Goal: Transaction & Acquisition: Purchase product/service

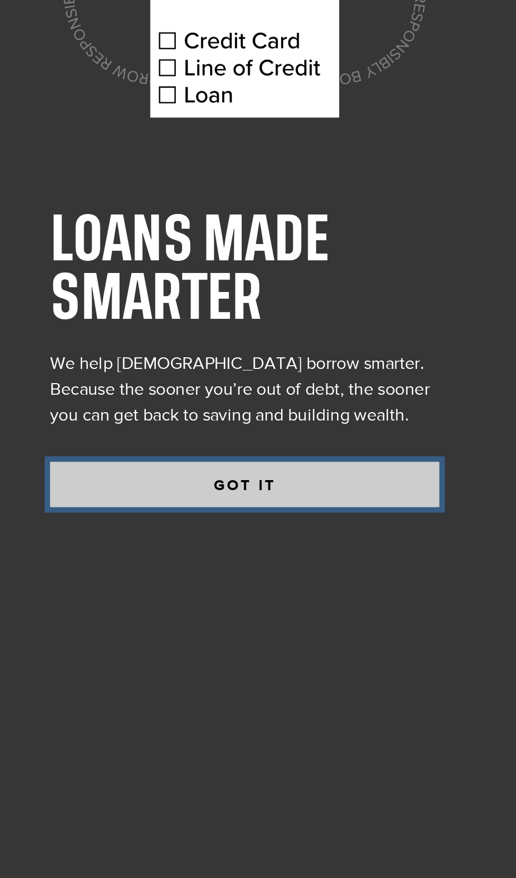
click at [301, 599] on button "GOT IT" at bounding box center [279, 588] width 190 height 22
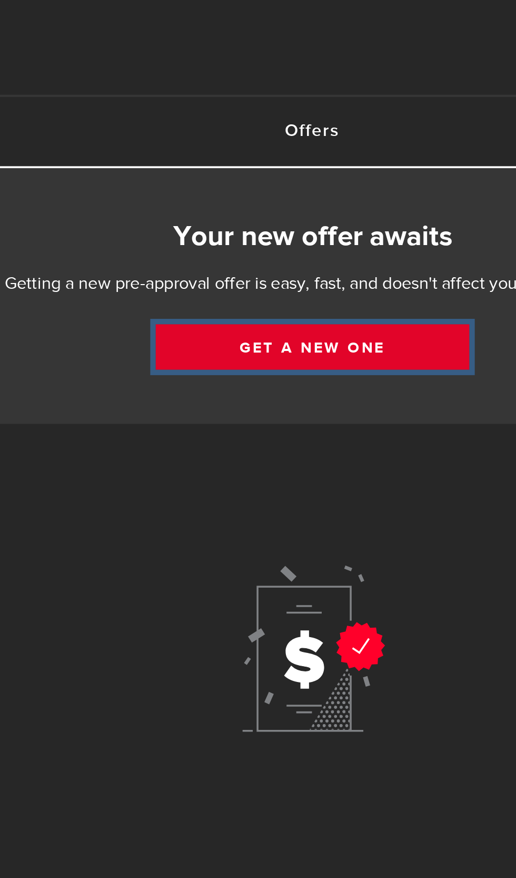
click at [298, 193] on link "Get a new one" at bounding box center [279, 190] width 153 height 22
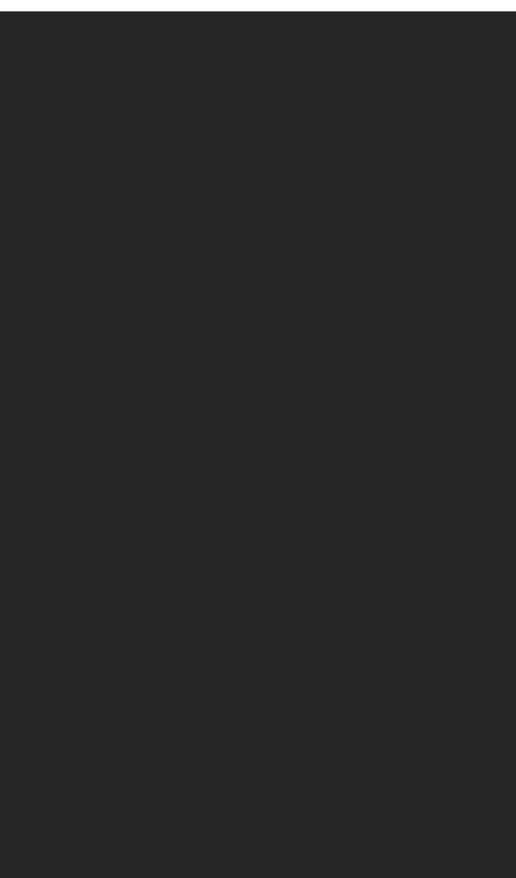
select select "Employed"
select select "2"
select select "7"
select select "bi_weekly"
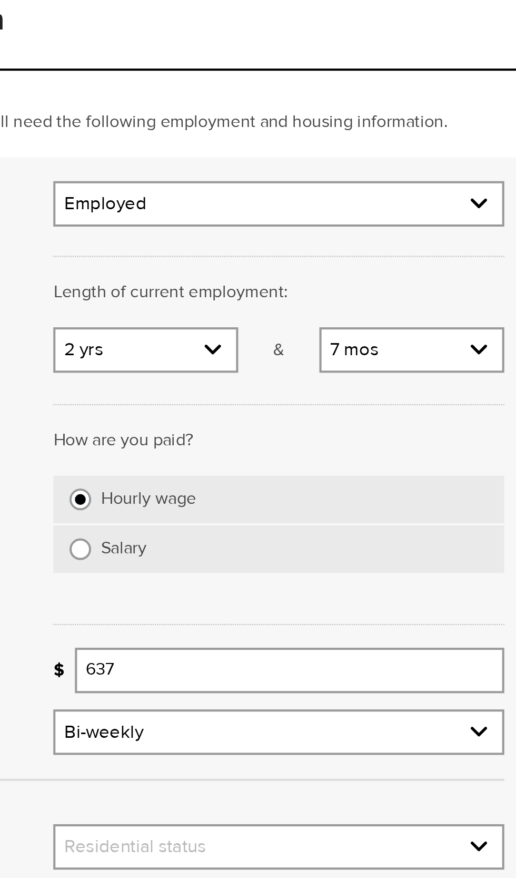
click at [327, 231] on select "Years 0 yrs 1 yr 2 yrs 3 yrs 4 yrs 5 yrs 6 yrs 7 yrs 8 yrs 9 yrs 10+ yrs" at bounding box center [299, 234] width 88 height 22
select select "1"
click at [428, 233] on select "Months 0 mos 1 mo 2 mos 3 mos 4 mos 5 mos 6 mos 7 mos 8 mos 9 mos 10 mos 11 mos" at bounding box center [428, 234] width 88 height 22
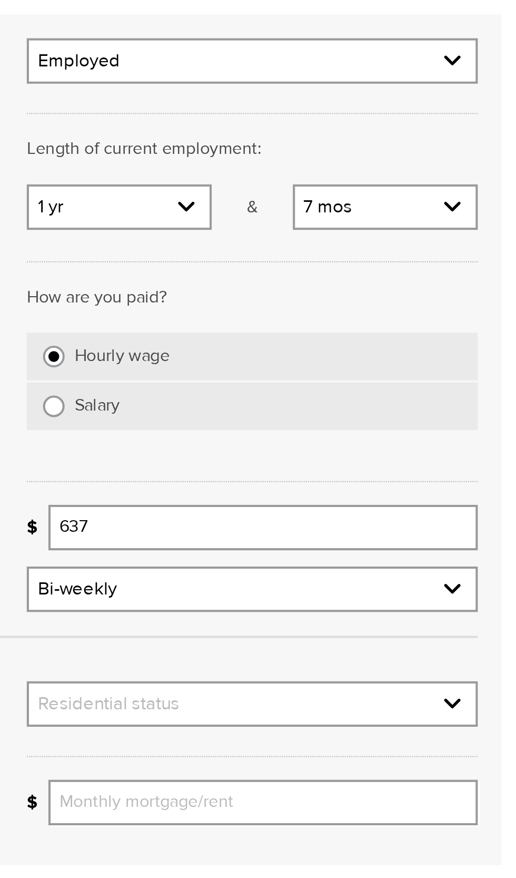
click at [391, 389] on input "637" at bounding box center [368, 389] width 209 height 22
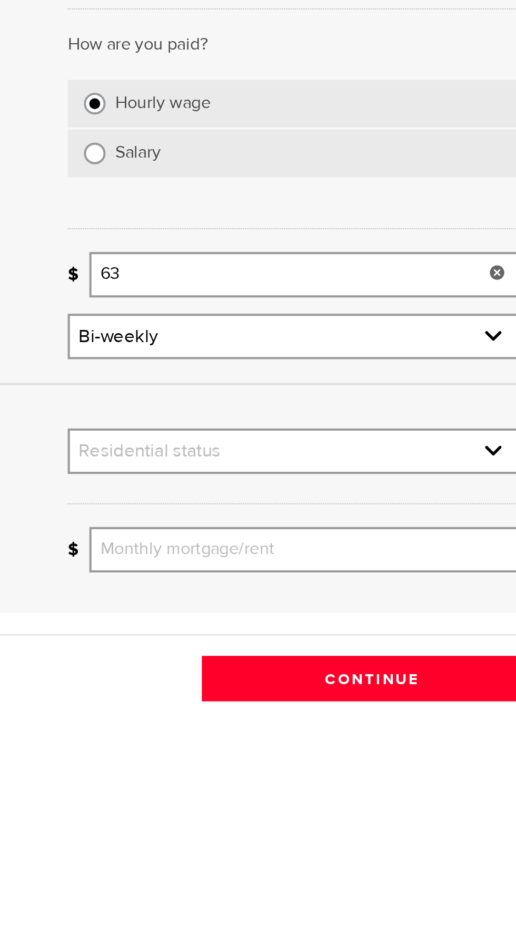
type input "6"
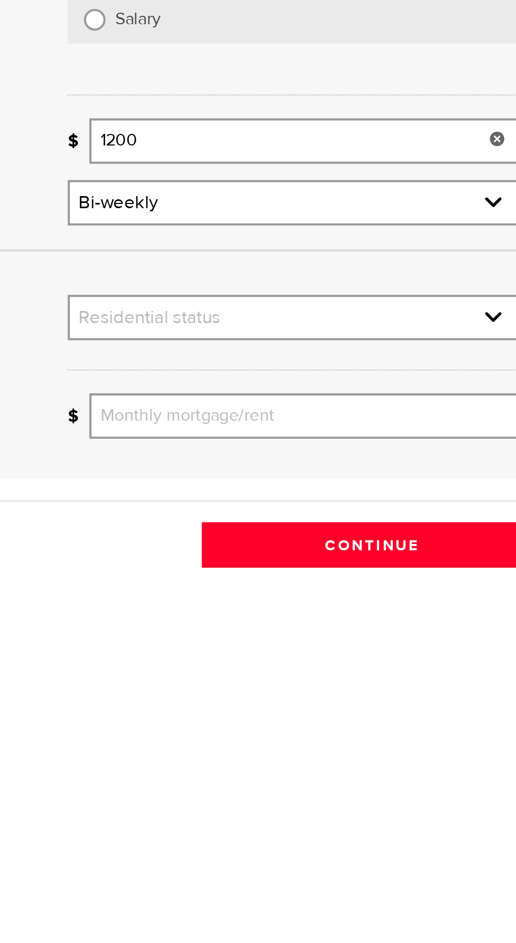
click at [401, 473] on select "Residential status Rent Own Living with parents Other" at bounding box center [364, 476] width 218 height 22
type input "1,200"
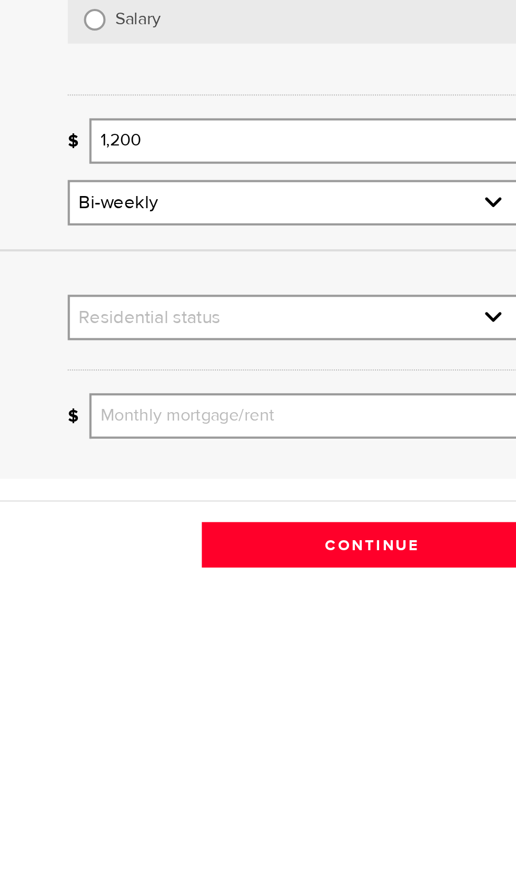
select select "Own"
click at [364, 523] on input "Monthly mortgage/rent" at bounding box center [368, 523] width 209 height 22
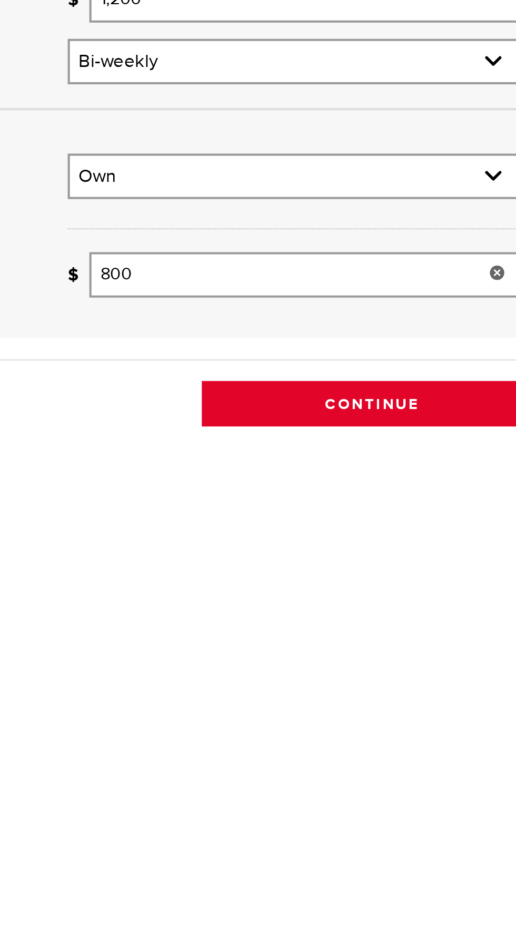
type input "800"
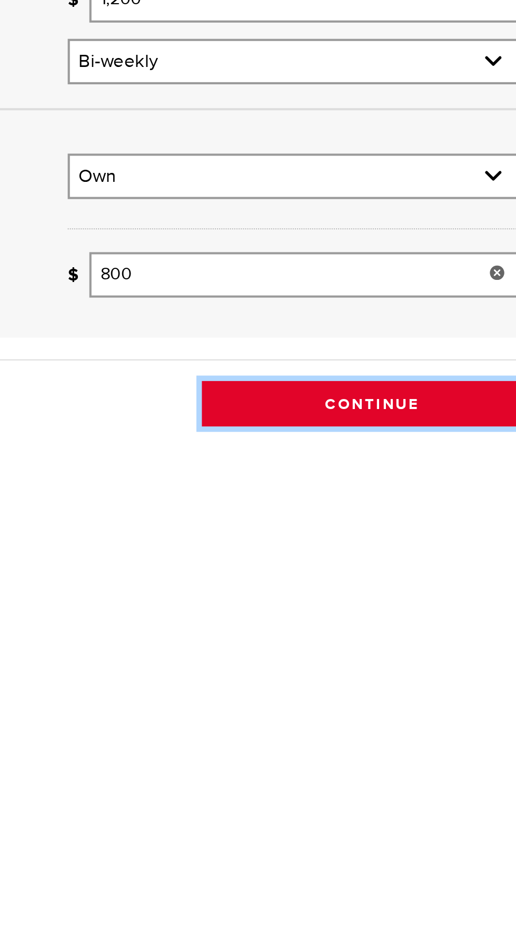
click at [414, 583] on button "Continue" at bounding box center [402, 585] width 166 height 22
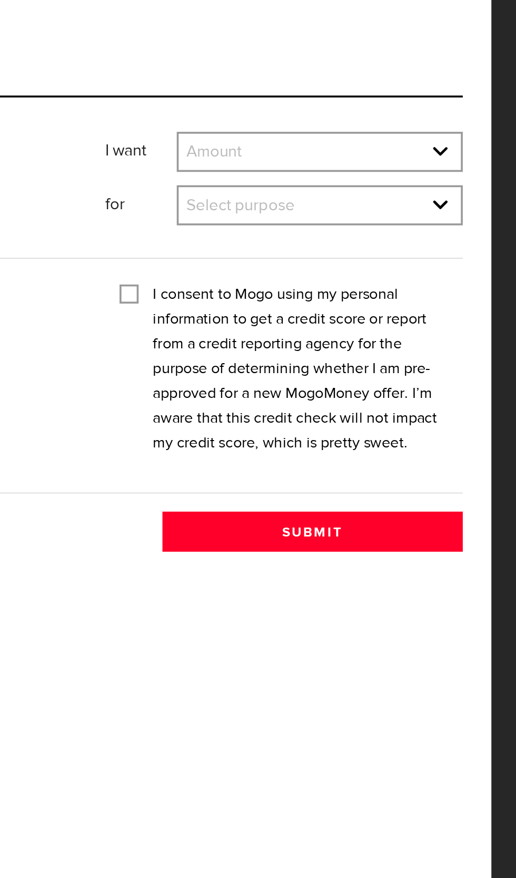
click at [462, 129] on select "Amount $500 $1000 $2000 $3000 $4000 $5000 $6000 $7000 $8000 $9000 $10000 $11000…" at bounding box center [406, 128] width 156 height 22
select select "500"
click at [406, 158] on select "Select purpose Credit Card Refinancing/Pay Off Credit Cards Debt Consolidation …" at bounding box center [406, 158] width 156 height 22
select select "Household Expenses"
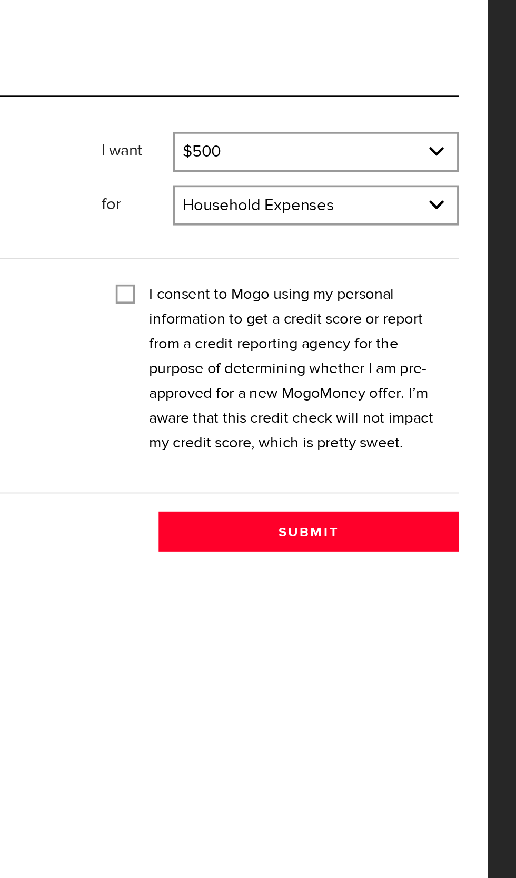
click at [301, 205] on input "I consent to Mogo using my personal information to get a credit score or report…" at bounding box center [300, 204] width 11 height 11
checkbox input "true"
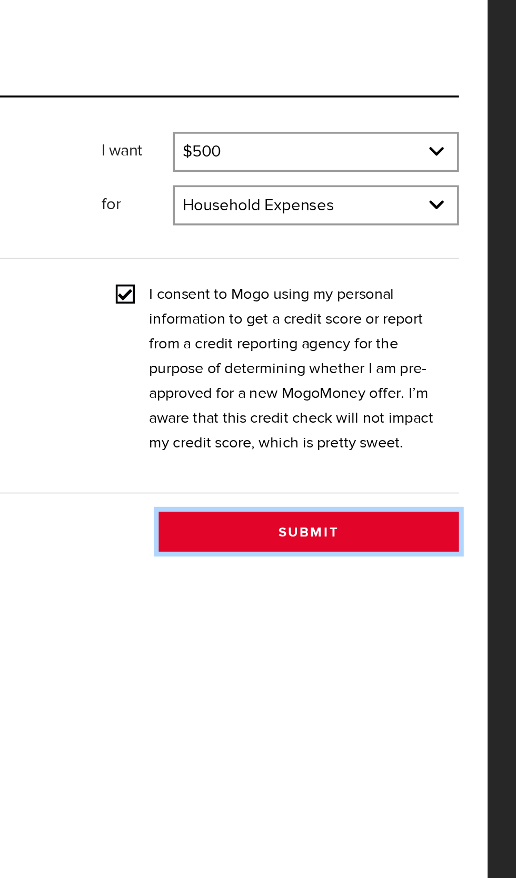
click at [412, 336] on button "Submit" at bounding box center [402, 337] width 166 height 22
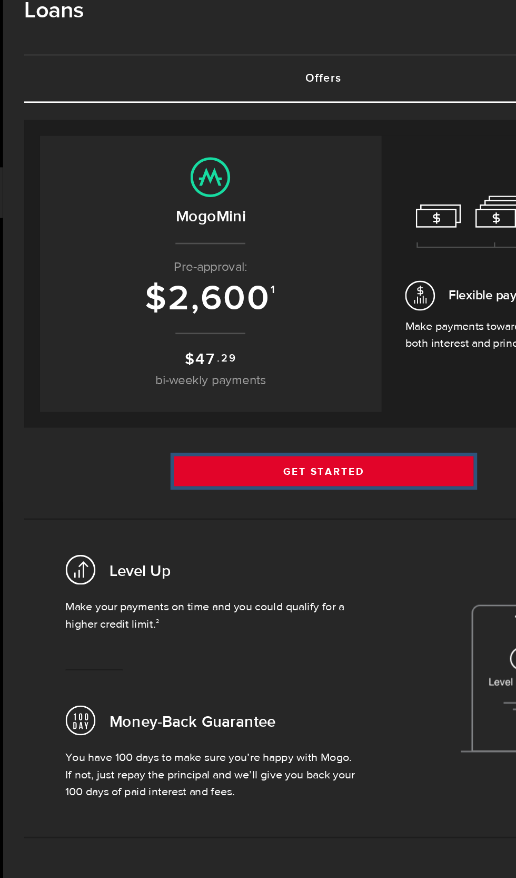
click at [300, 374] on link "Get Started" at bounding box center [279, 375] width 221 height 22
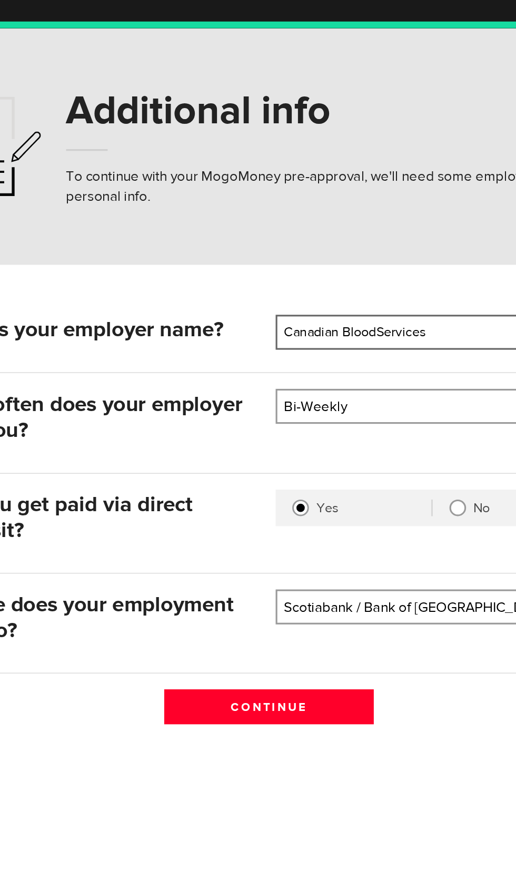
click at [357, 240] on input "Canadian BloodServices" at bounding box center [363, 239] width 203 height 22
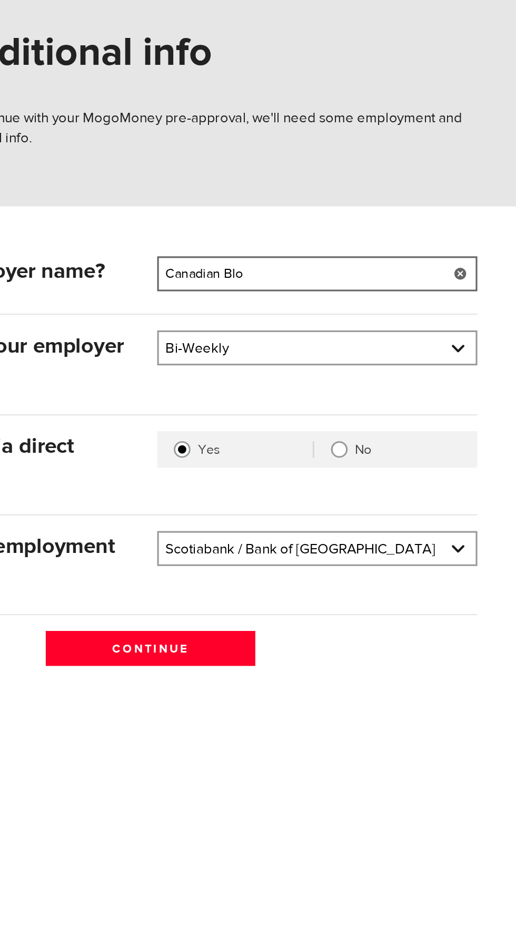
type input "Canadian"
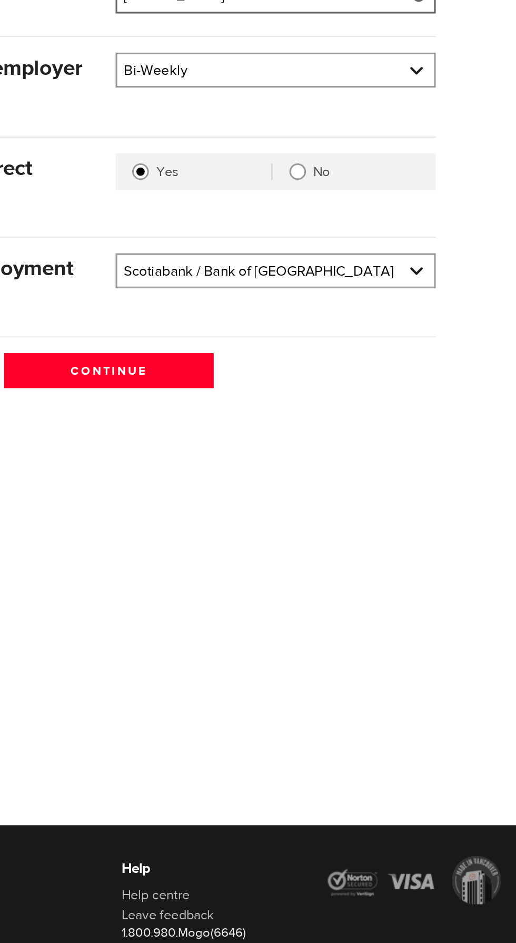
type input "Jean Coutu"
click at [444, 418] on select "Bank BMO / Bank of Montreal CIBC / Canadian Imperial Bank of Commerce CWB / Can…" at bounding box center [364, 414] width 201 height 22
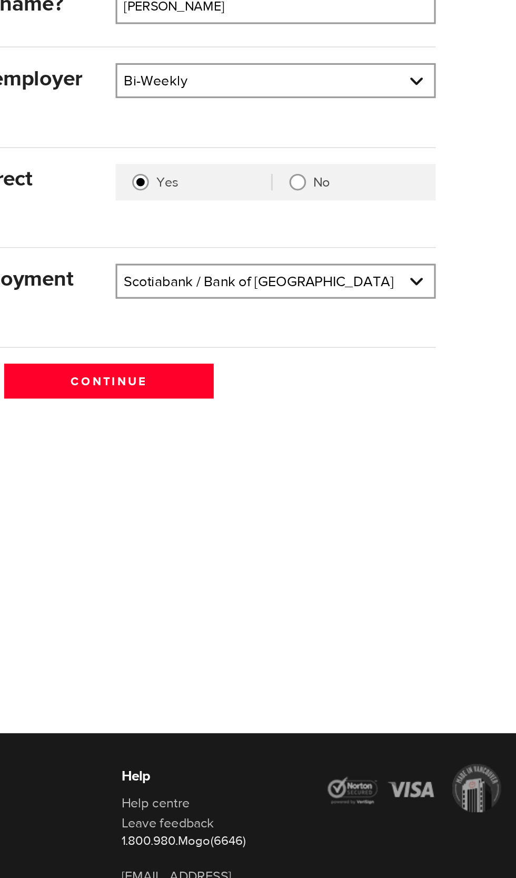
select select "7"
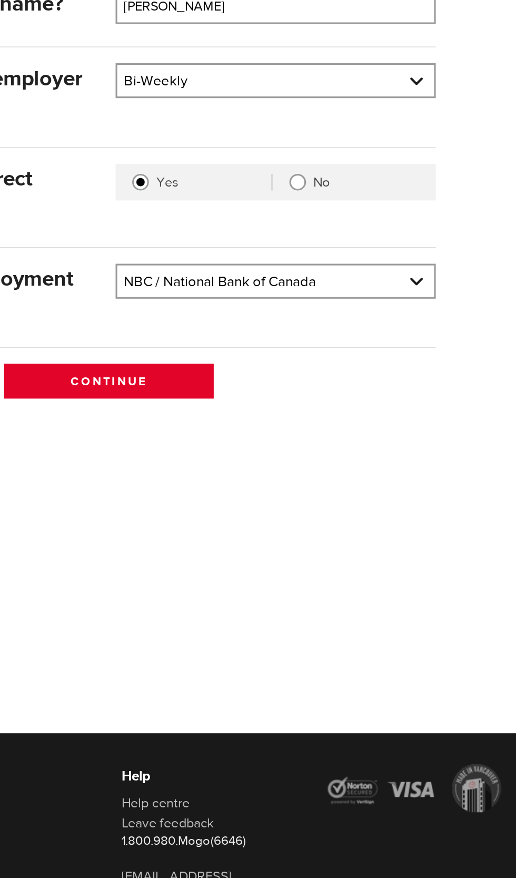
click at [280, 477] on input "Continue" at bounding box center [258, 476] width 133 height 22
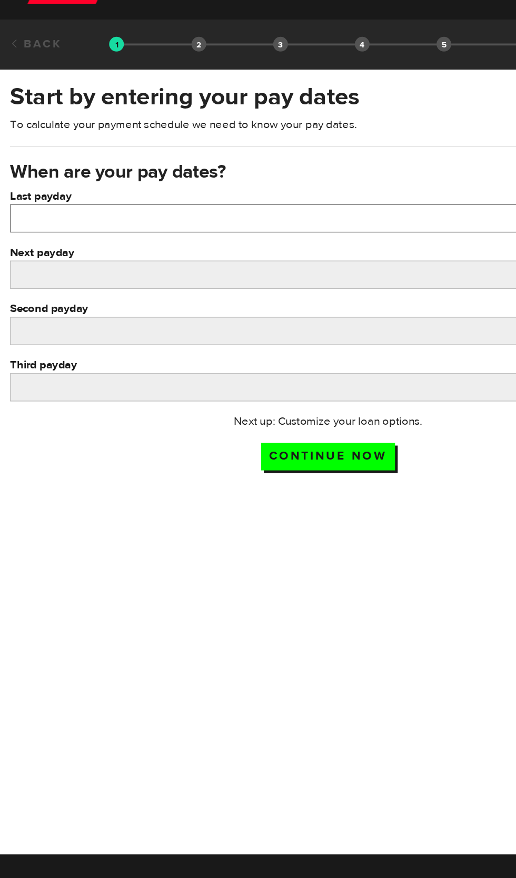
click at [197, 203] on input "Last payday" at bounding box center [258, 199] width 501 height 22
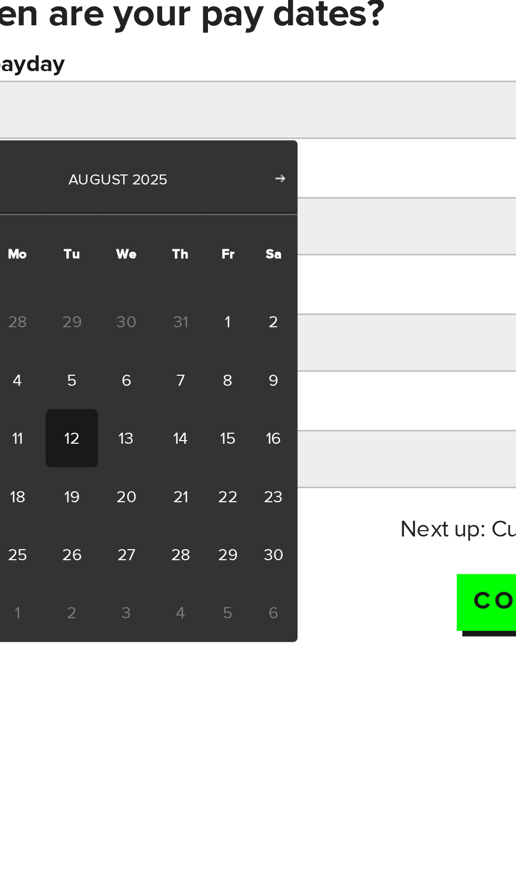
click at [99, 279] on span "31" at bounding box center [100, 279] width 19 height 22
click at [178, 227] on label "Next payday" at bounding box center [258, 225] width 501 height 13
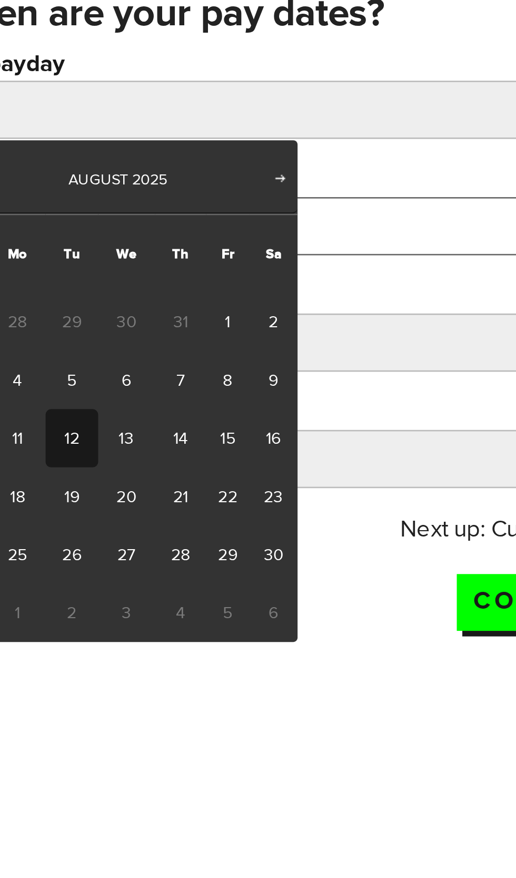
click at [178, 232] on input "Next payday" at bounding box center [258, 243] width 501 height 22
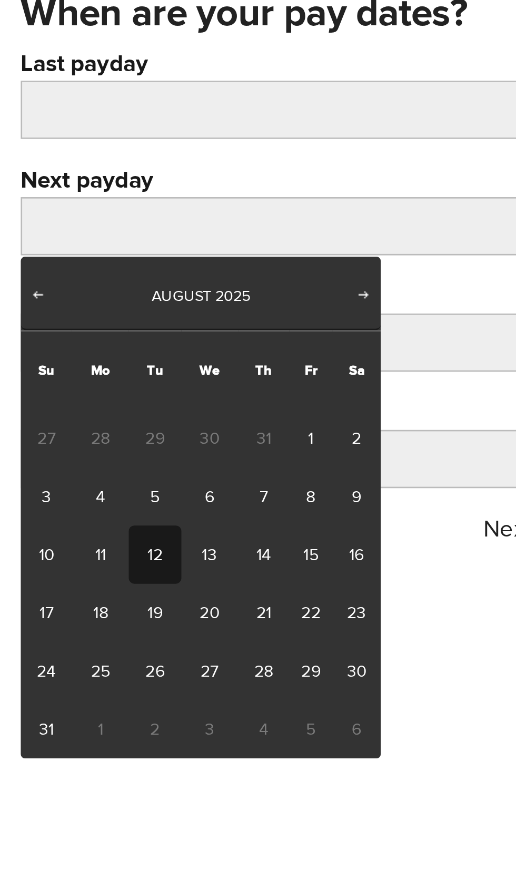
click at [100, 368] on link "14" at bounding box center [100, 368] width 19 height 22
type input "2025/08/14"
type input "2025/8/28"
type input "2025/9/11"
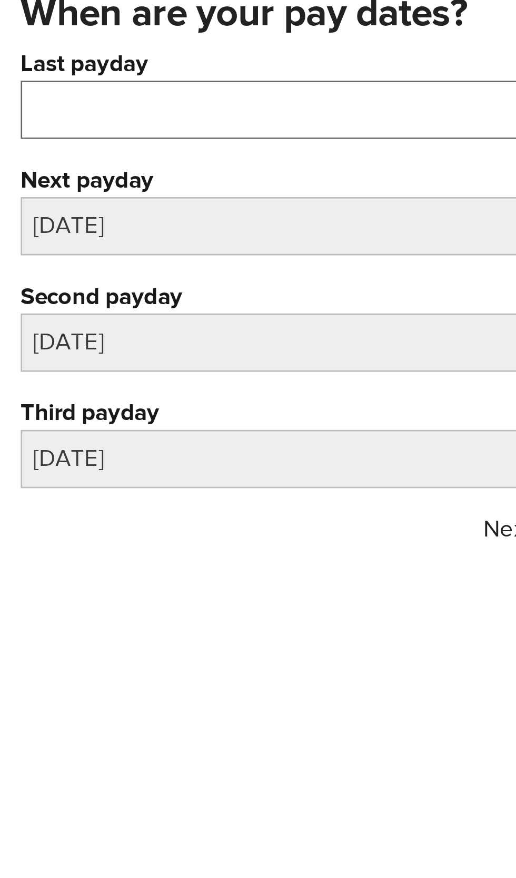
click at [93, 204] on input "Last payday" at bounding box center [258, 199] width 501 height 22
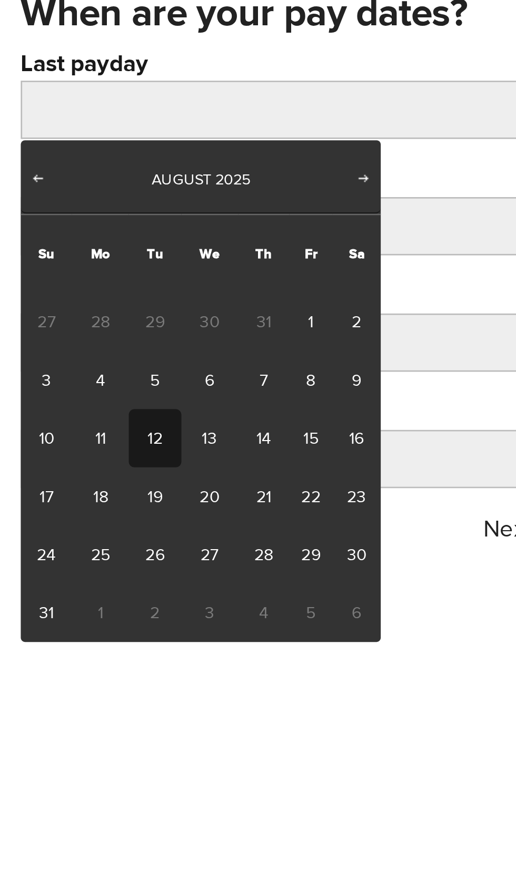
click at [101, 278] on span "31" at bounding box center [100, 279] width 19 height 22
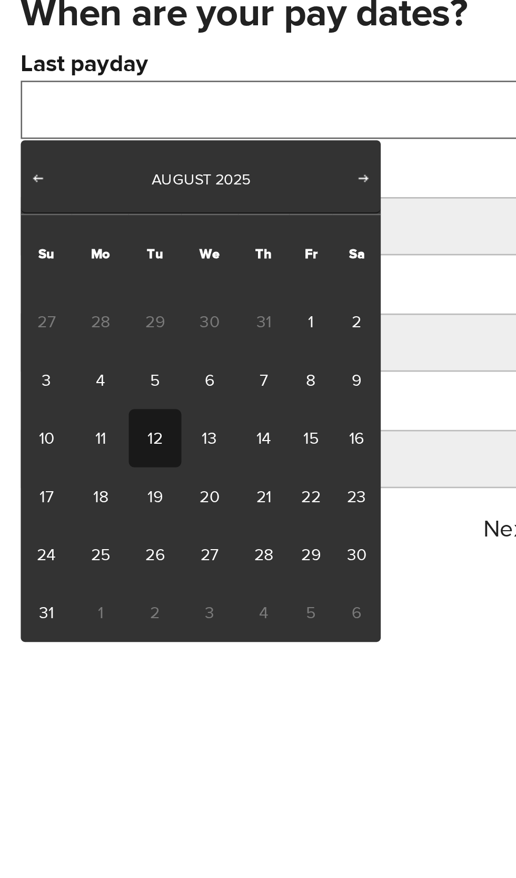
click at [161, 196] on input "Last payday" at bounding box center [258, 199] width 501 height 22
click at [114, 201] on input "Last payday" at bounding box center [258, 199] width 501 height 22
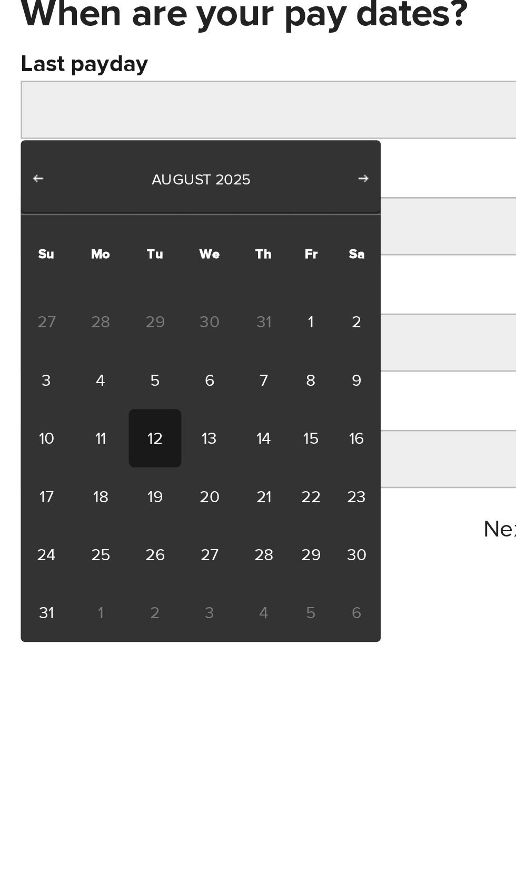
click at [16, 226] on span "Prev" at bounding box center [14, 224] width 8 height 8
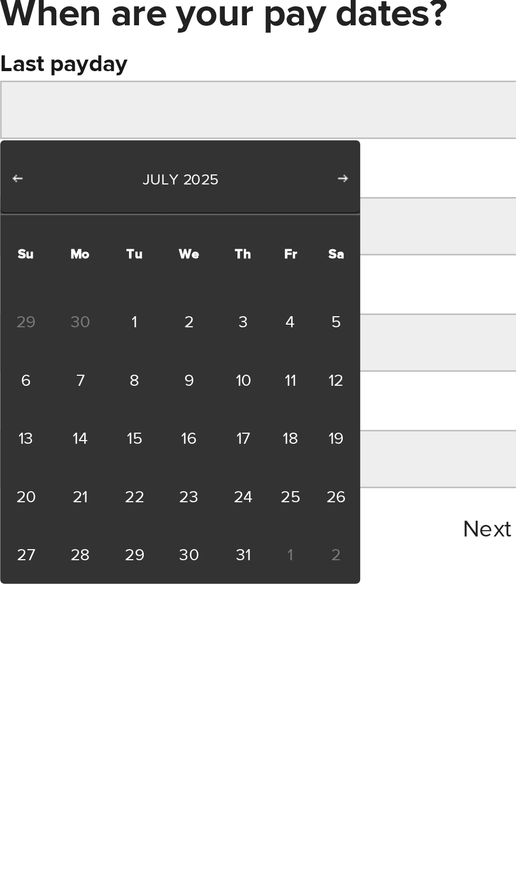
click at [99, 368] on link "31" at bounding box center [100, 368] width 19 height 22
type input "2025/07/31"
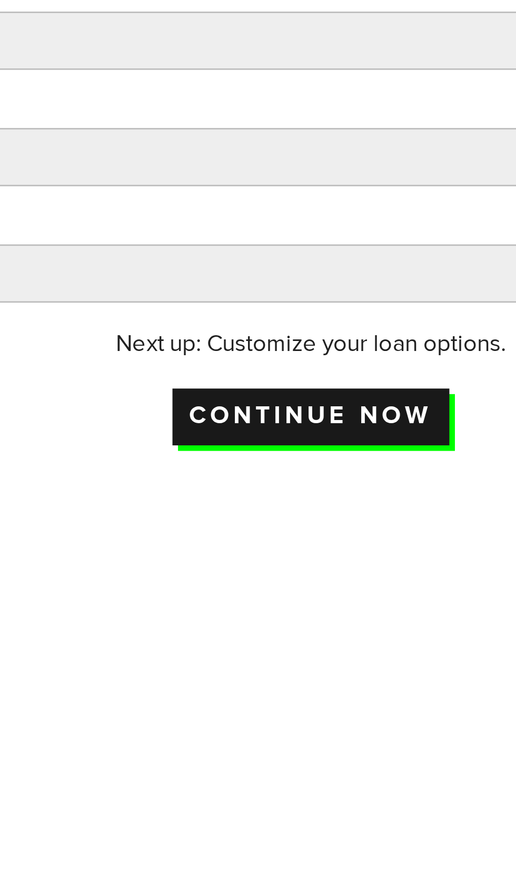
click at [261, 387] on input "Continue now" at bounding box center [258, 386] width 105 height 22
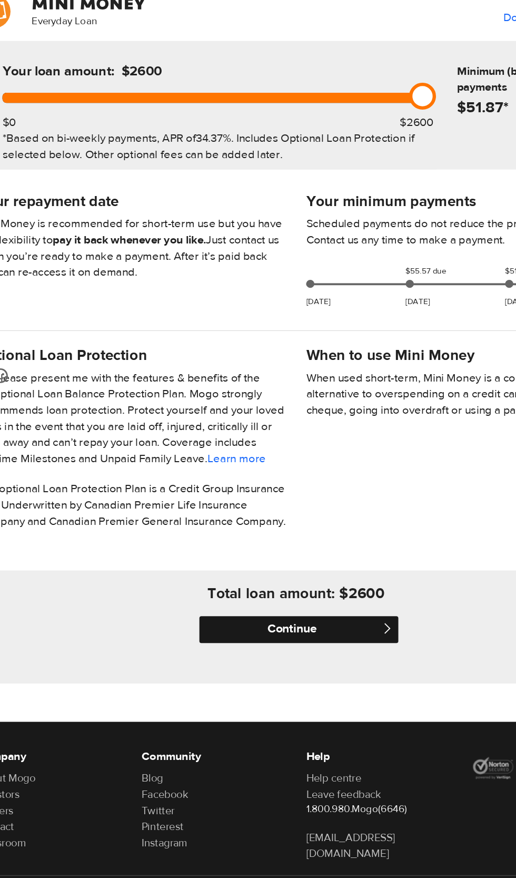
click at [260, 637] on input "Continue" at bounding box center [260, 626] width 157 height 21
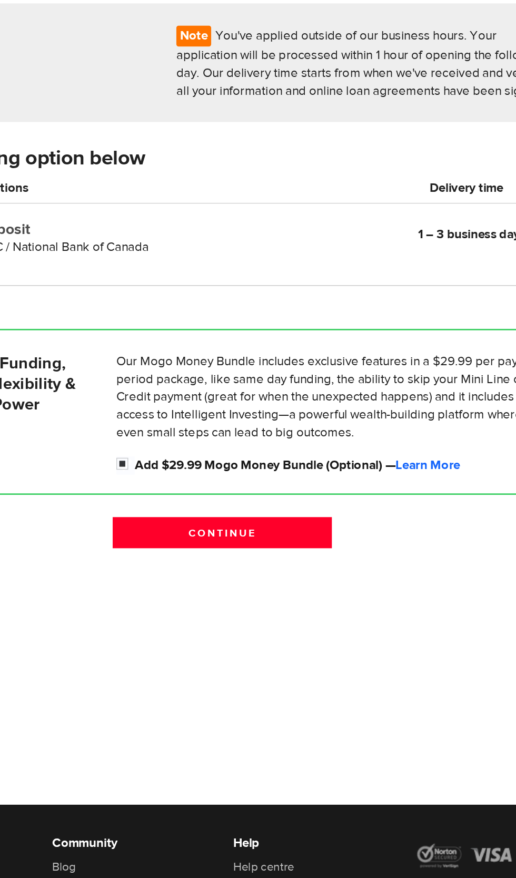
click at [314, 420] on p "Our Mogo Money Bundle includes exclusive features in a $29.99 per pay period pa…" at bounding box center [338, 408] width 310 height 63
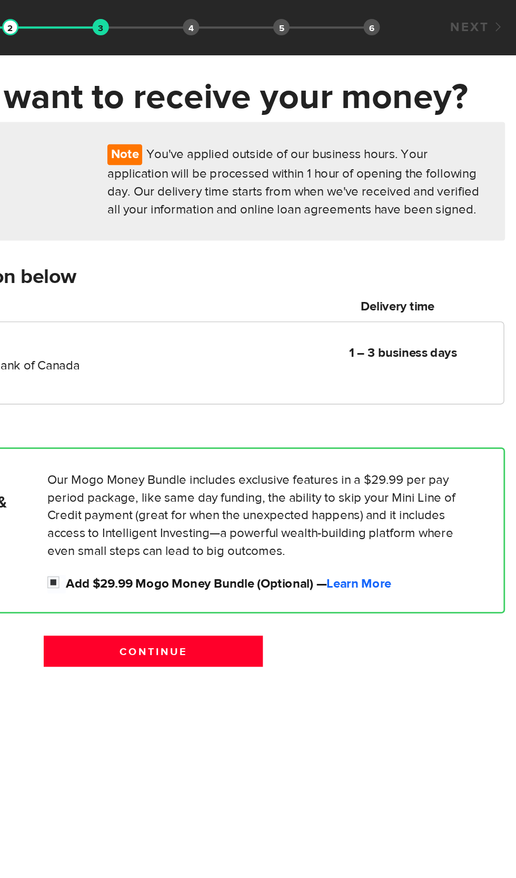
click at [257, 527] on div at bounding box center [258, 616] width 516 height 179
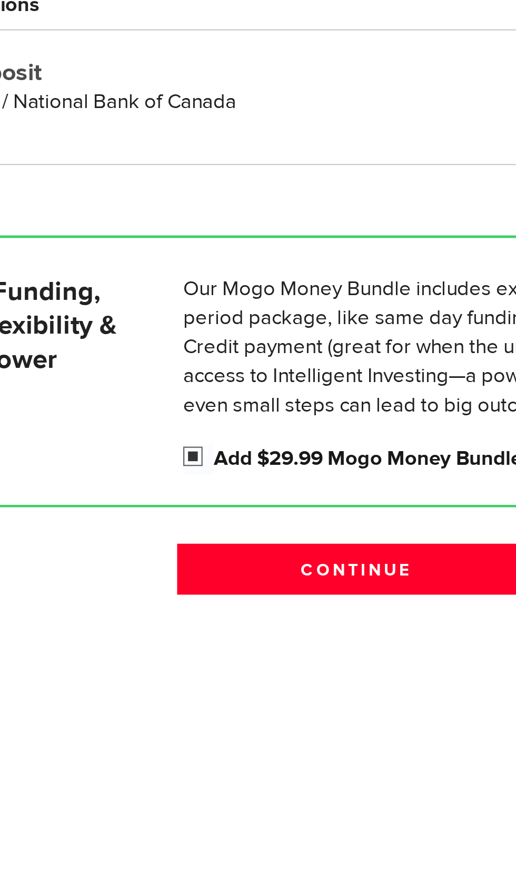
click at [187, 456] on input "Add $29.99 Mogo Money Bundle (Optional) — Learn More" at bounding box center [189, 457] width 13 height 13
click at [191, 453] on input "Add $29.99 Mogo Money Bundle (Optional) — Learn More" at bounding box center [189, 457] width 13 height 13
checkbox input "true"
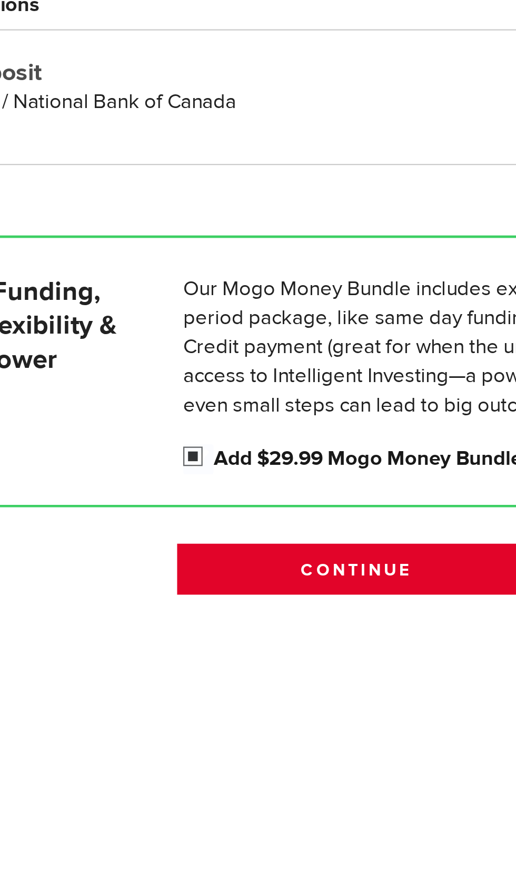
click at [247, 505] on input "Continue" at bounding box center [258, 505] width 157 height 22
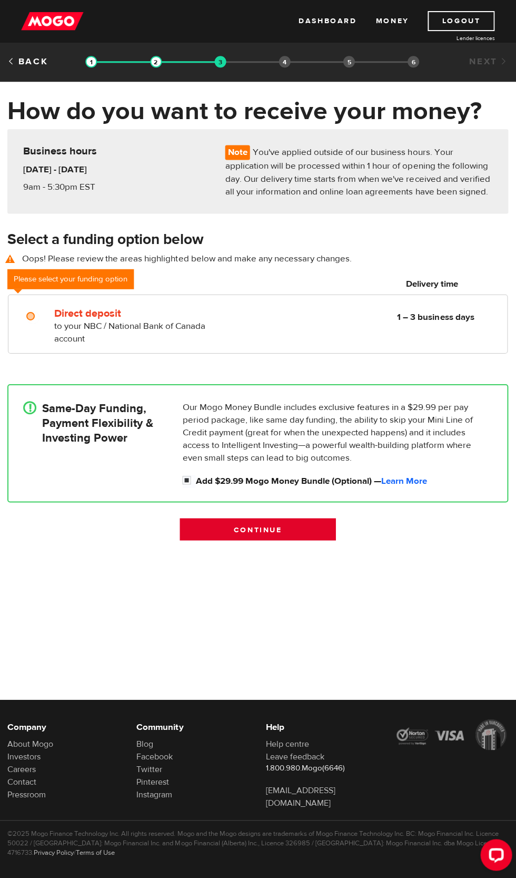
click at [266, 529] on input "Continue" at bounding box center [258, 529] width 157 height 22
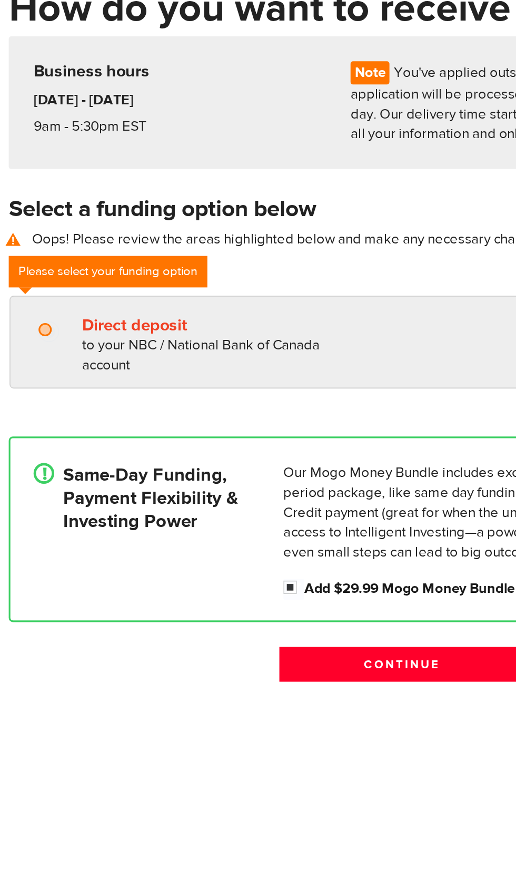
click at [30, 316] on input "Direct deposit" at bounding box center [33, 316] width 13 height 13
radio input "true"
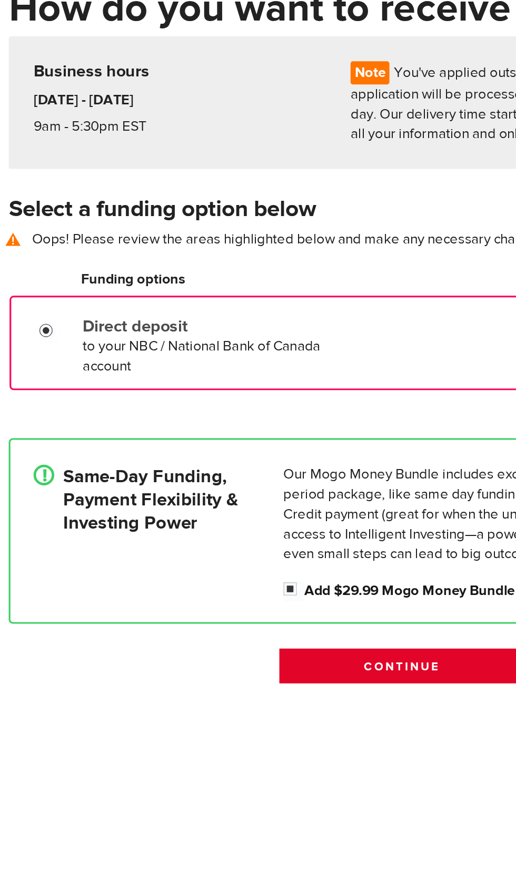
click at [262, 530] on input "Continue" at bounding box center [258, 530] width 157 height 22
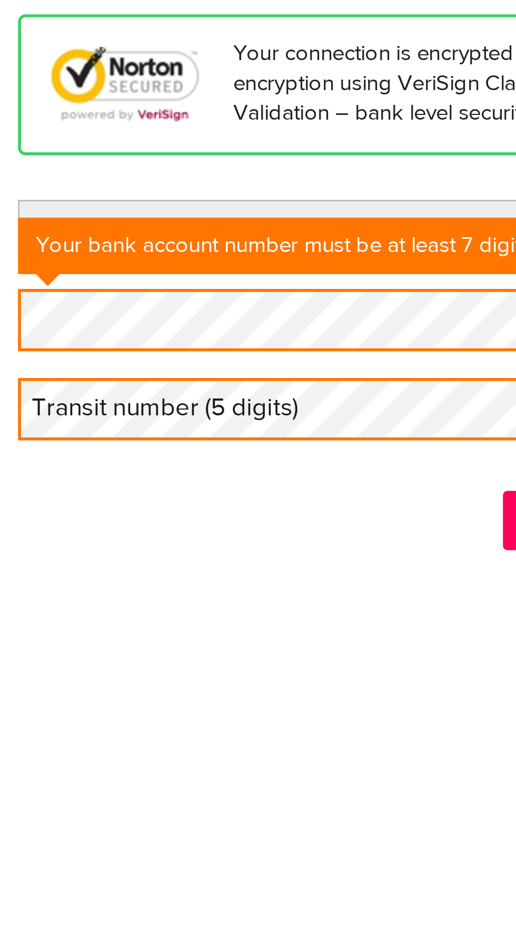
click at [109, 317] on label "Transit number (5 digits)" at bounding box center [68, 318] width 121 height 22
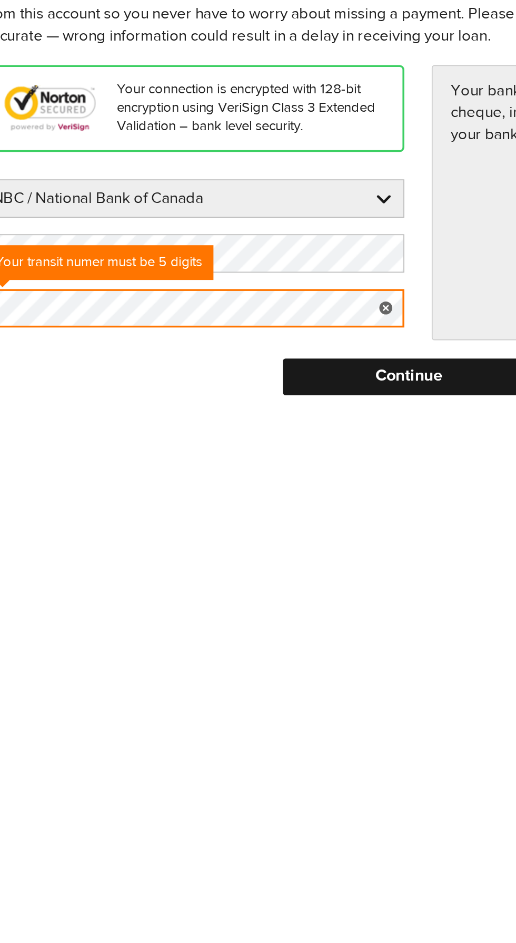
click at [271, 362] on input "Continue" at bounding box center [258, 357] width 157 height 21
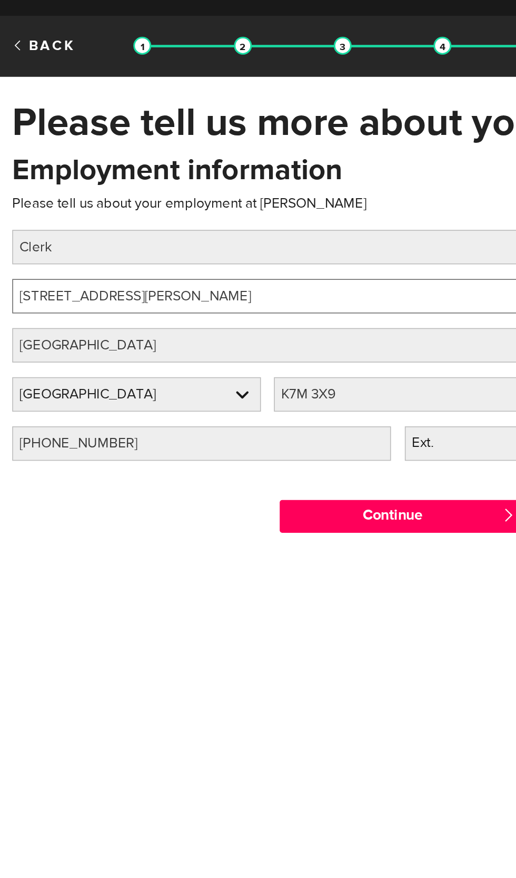
click at [178, 226] on input "850 Gardiner'S Road" at bounding box center [172, 223] width 328 height 22
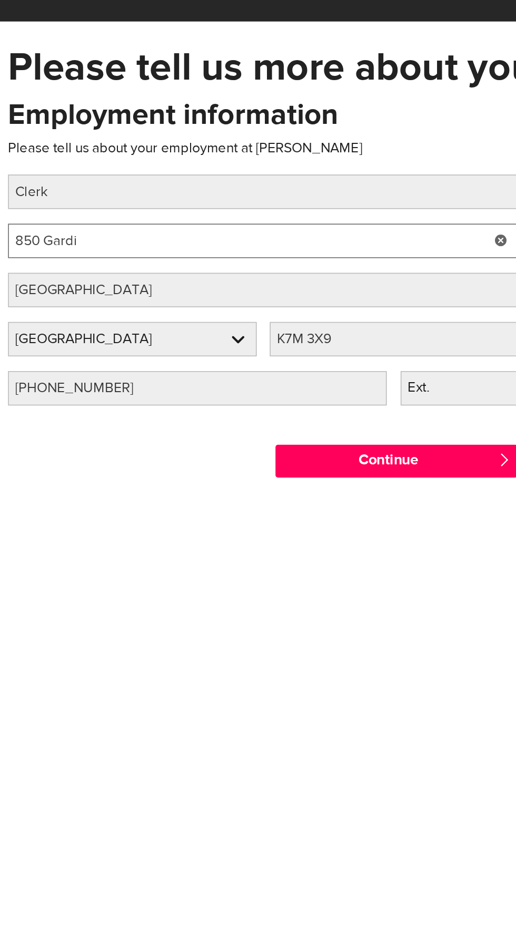
type input "850"
type input "80 Main St."
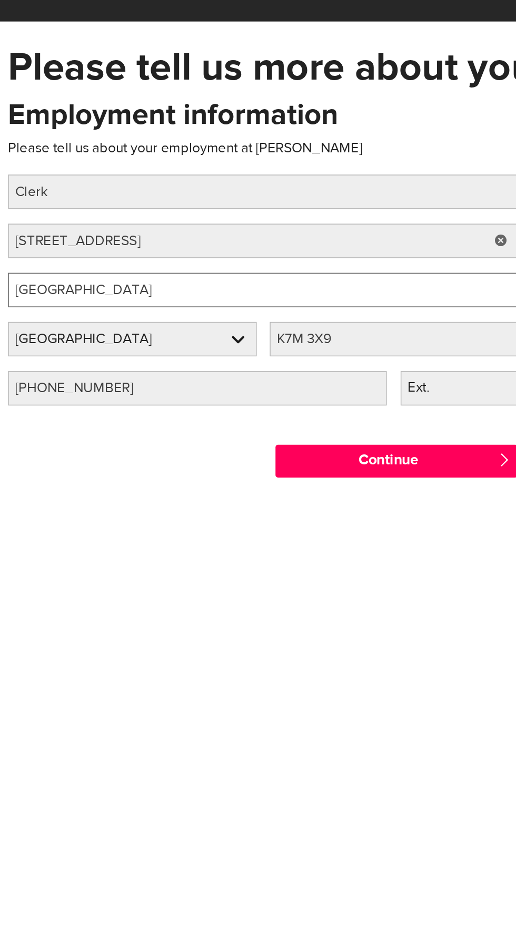
click at [189, 258] on input "Kingston" at bounding box center [172, 254] width 328 height 22
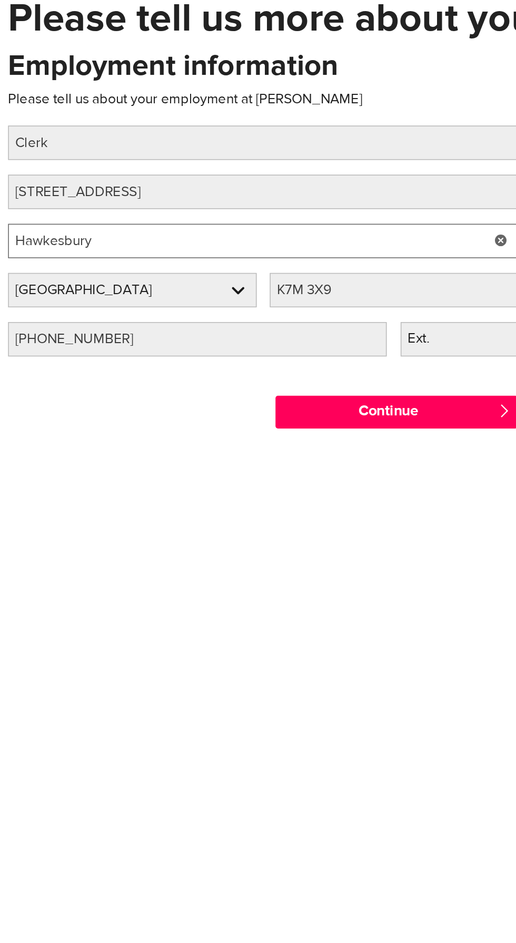
type input "Hawkesbury"
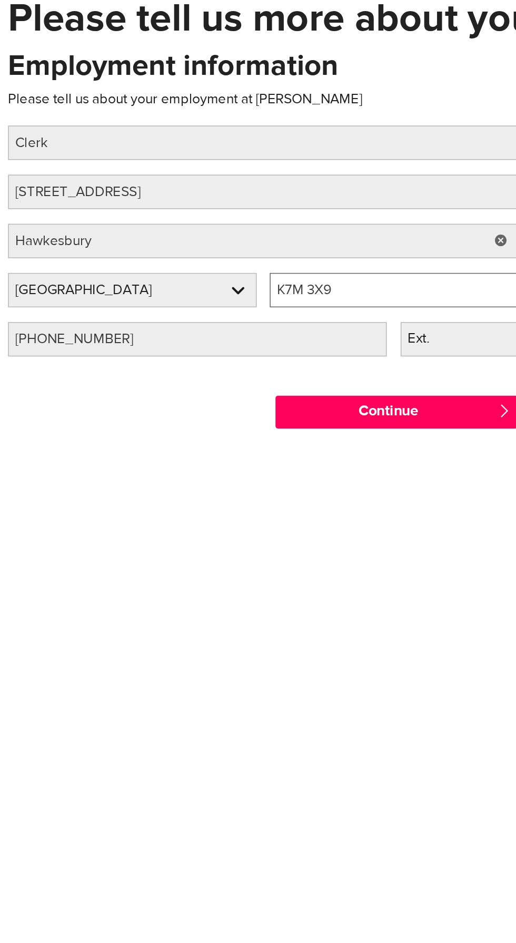
click at [264, 289] on input "K7M 3X9" at bounding box center [257, 286] width 160 height 22
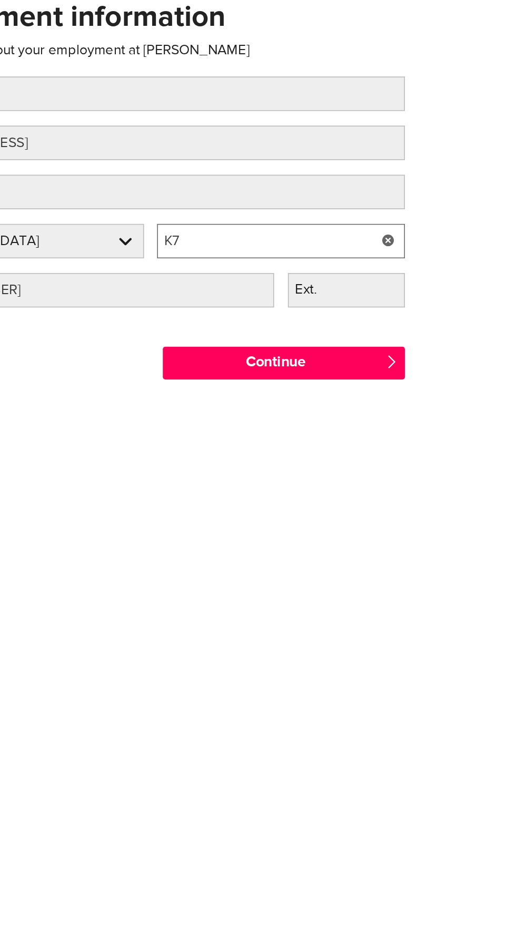
type input "K"
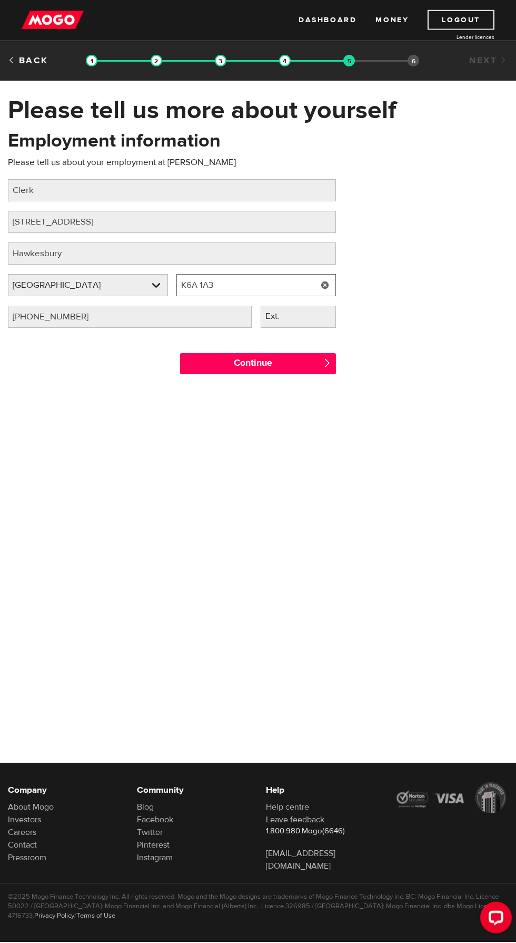
type input "K6A 1A3"
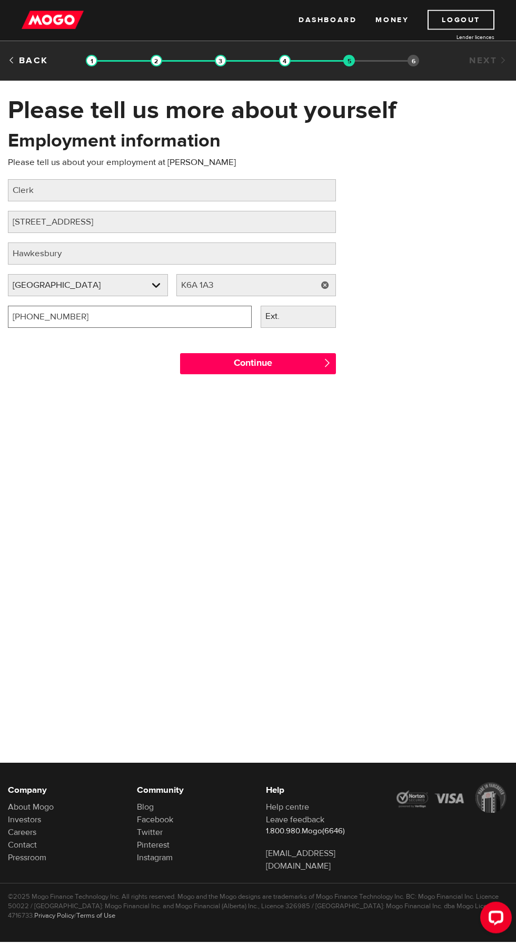
click at [132, 320] on input "(613) 530-2221" at bounding box center [130, 318] width 244 height 22
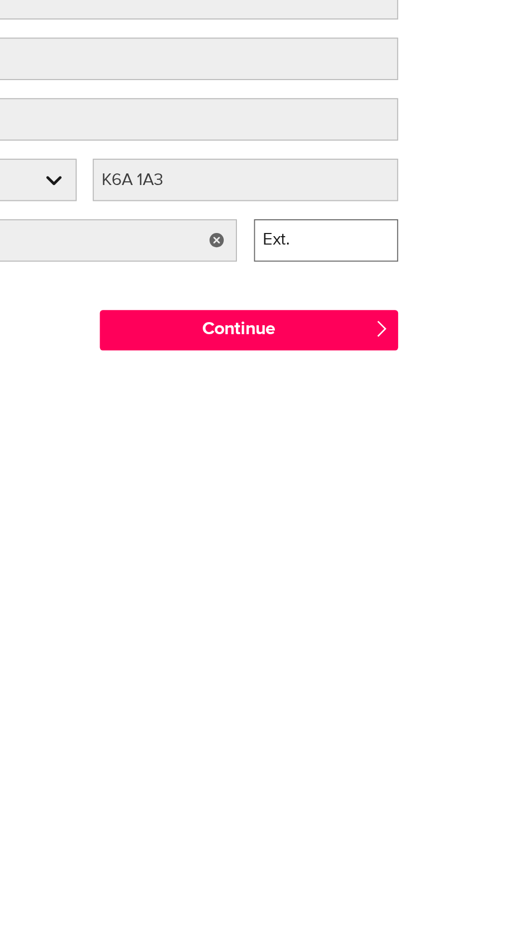
click at [311, 317] on input "Ext." at bounding box center [299, 318] width 76 height 22
type input "(613) 632-2374"
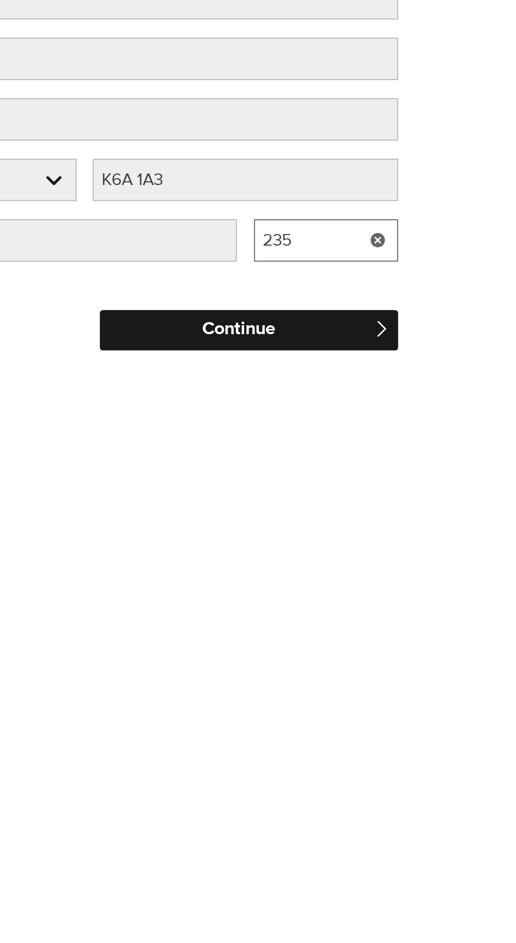
type input "235"
click at [308, 360] on input "Continue" at bounding box center [258, 364] width 157 height 21
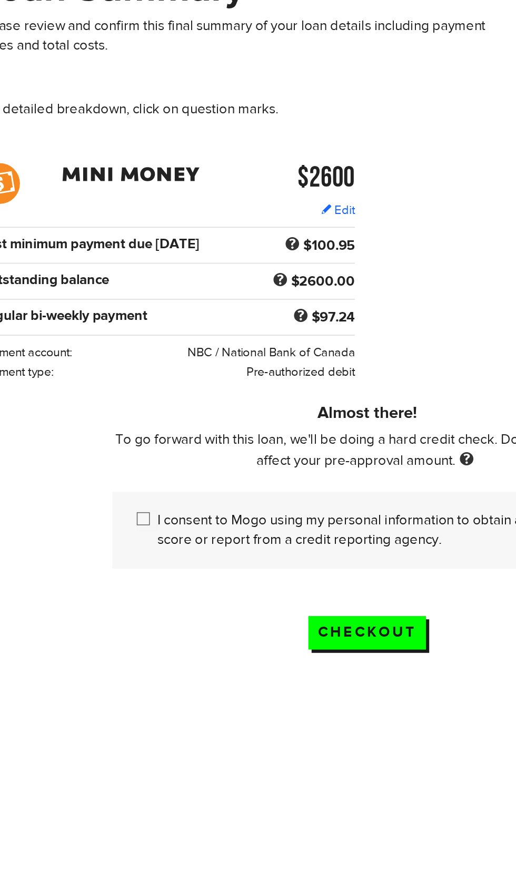
click at [116, 459] on input "I consent to Mogo using my personal information to obtain a credit score or rep…" at bounding box center [116, 454] width 13 height 13
checkbox input "true"
click at [270, 525] on input "Checkout" at bounding box center [258, 527] width 76 height 22
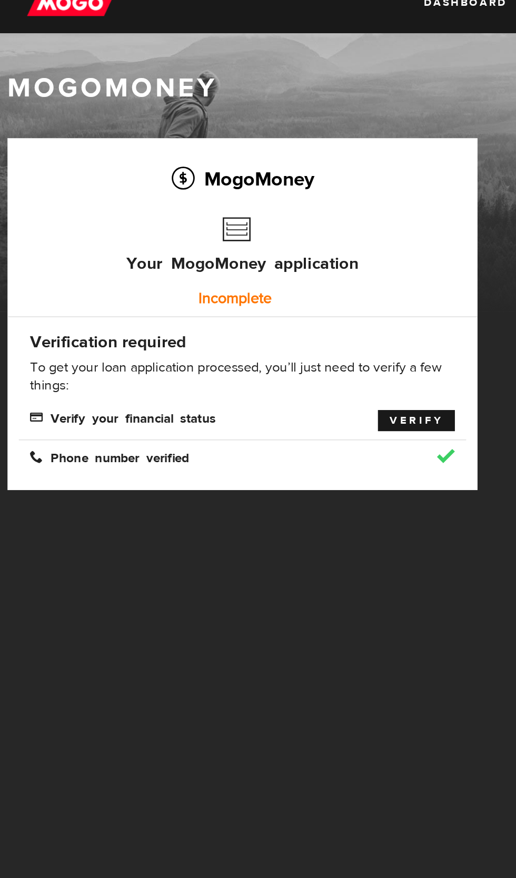
click at [294, 309] on link "Verify" at bounding box center [294, 312] width 54 height 15
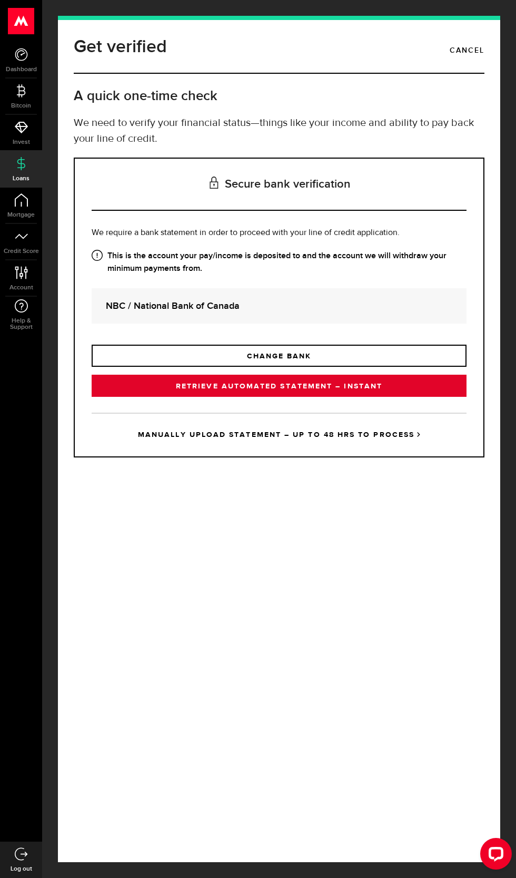
click at [381, 397] on link "RETRIEVE AUTOMATED STATEMENT – INSTANT" at bounding box center [279, 386] width 375 height 22
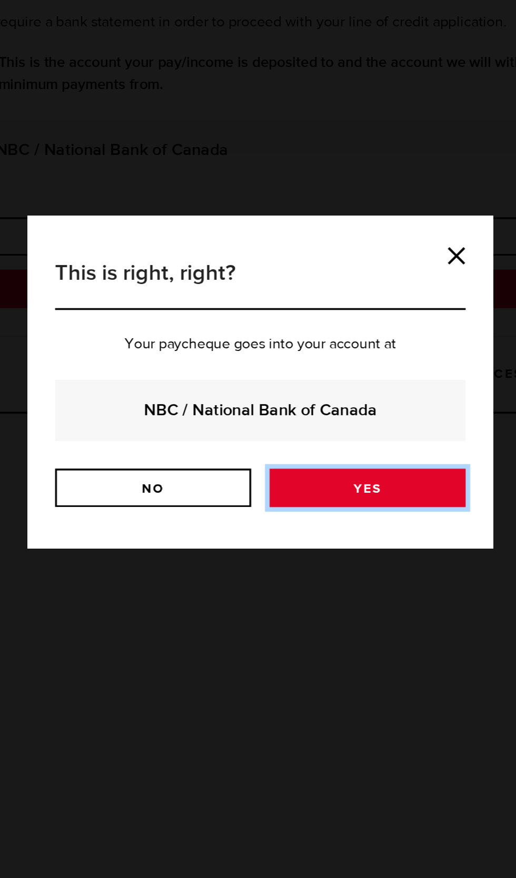
click at [325, 500] on link "Yes" at bounding box center [320, 500] width 113 height 22
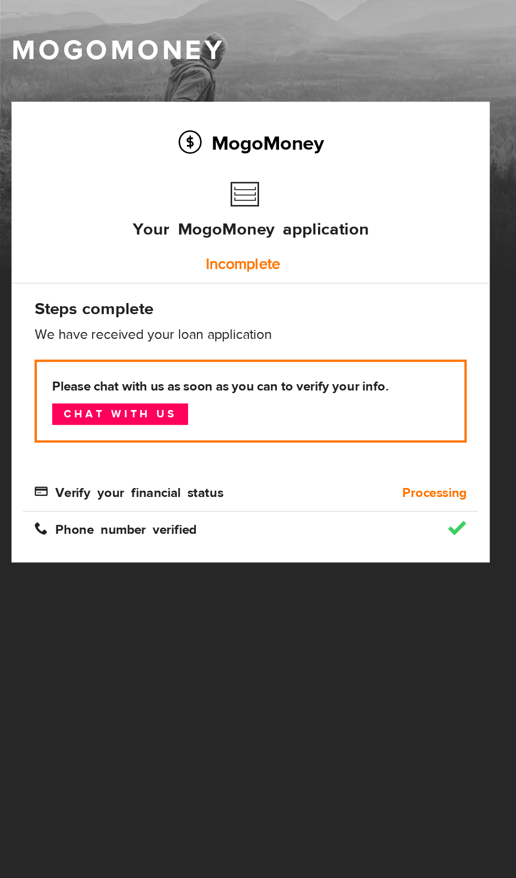
click at [306, 385] on b "Processing" at bounding box center [298, 384] width 44 height 13
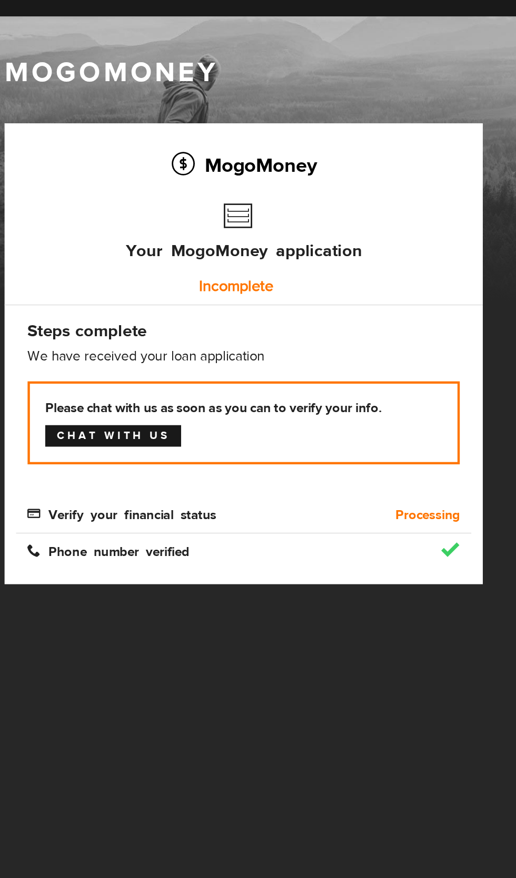
click at [118, 330] on link "Chat with us" at bounding box center [82, 330] width 93 height 15
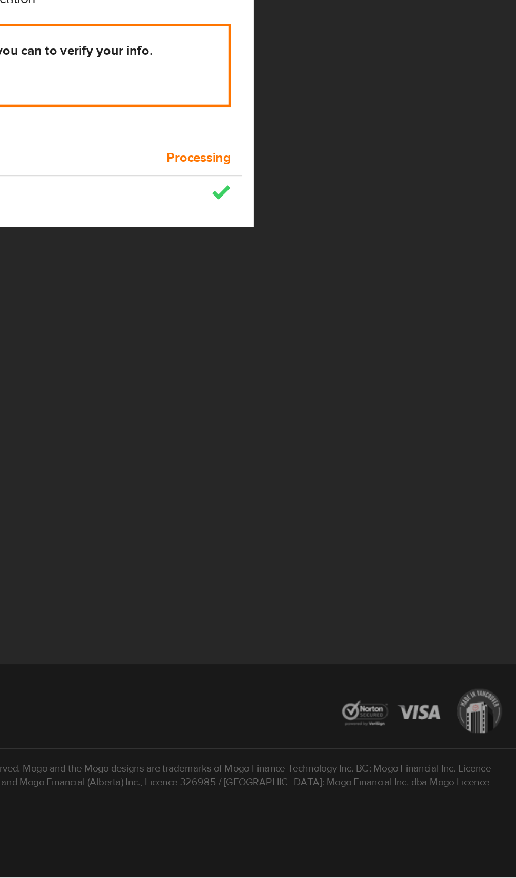
click at [422, 494] on div at bounding box center [258, 526] width 516 height 147
click at [430, 495] on div at bounding box center [258, 526] width 516 height 147
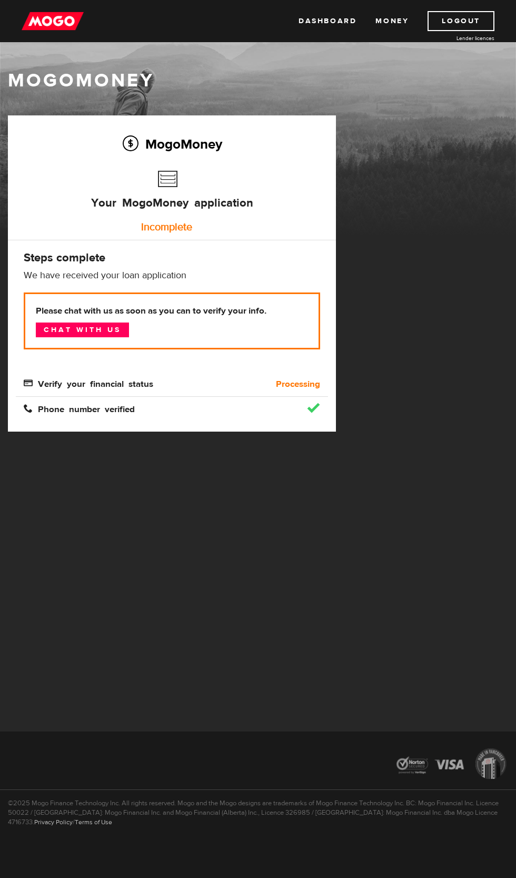
click at [277, 402] on div "Phone number verified" at bounding box center [172, 403] width 313 height 25
click at [319, 376] on div "Please chat with us as soon as you can to verify your info. Chat with us Verify…" at bounding box center [172, 341] width 297 height 98
click at [479, 17] on link "Logout" at bounding box center [461, 21] width 67 height 20
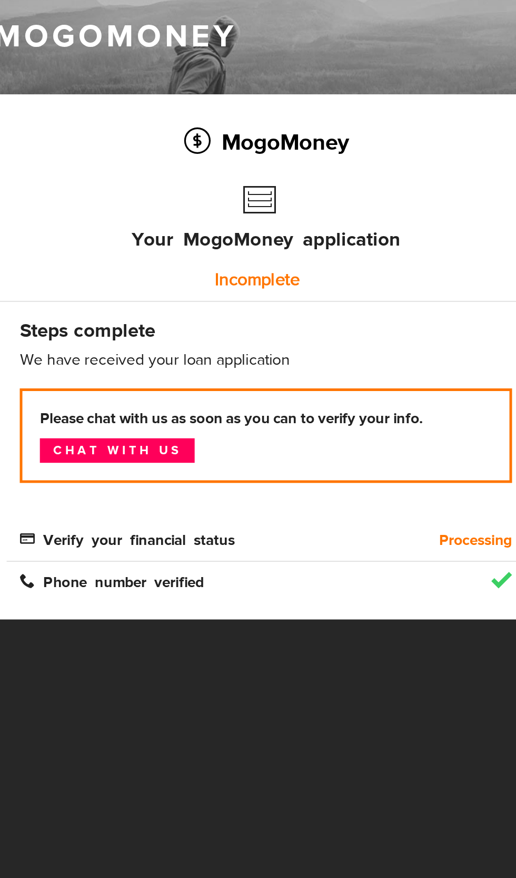
click at [139, 380] on span "Verify your financial status" at bounding box center [89, 382] width 130 height 9
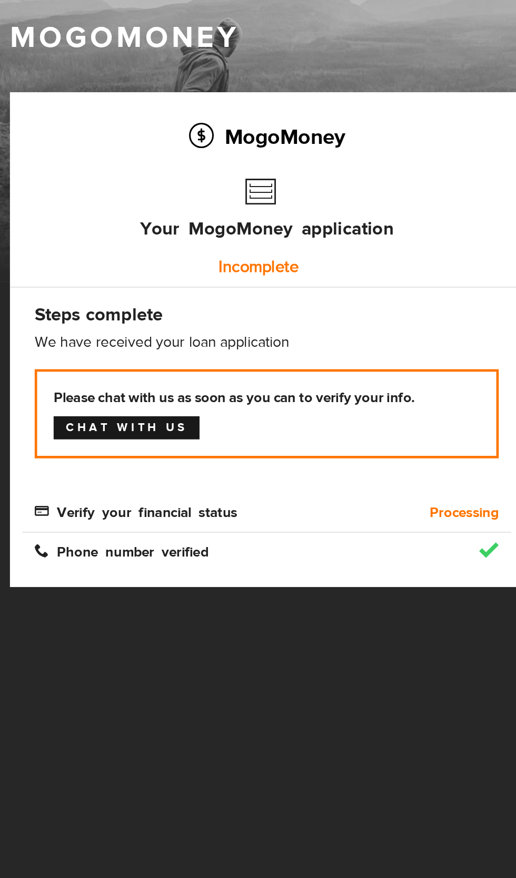
click at [114, 330] on link "Chat with us" at bounding box center [82, 330] width 93 height 15
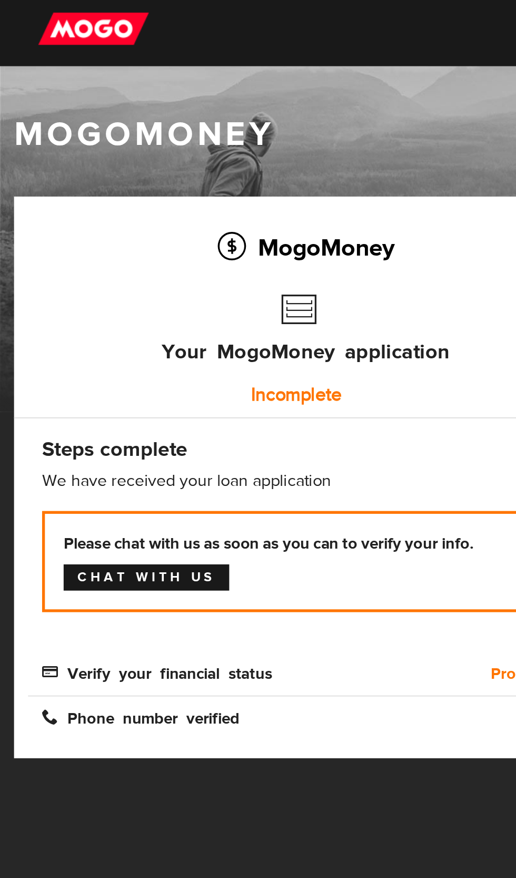
click at [100, 329] on link "Chat with us" at bounding box center [82, 330] width 93 height 15
